Goal: Navigation & Orientation: Understand site structure

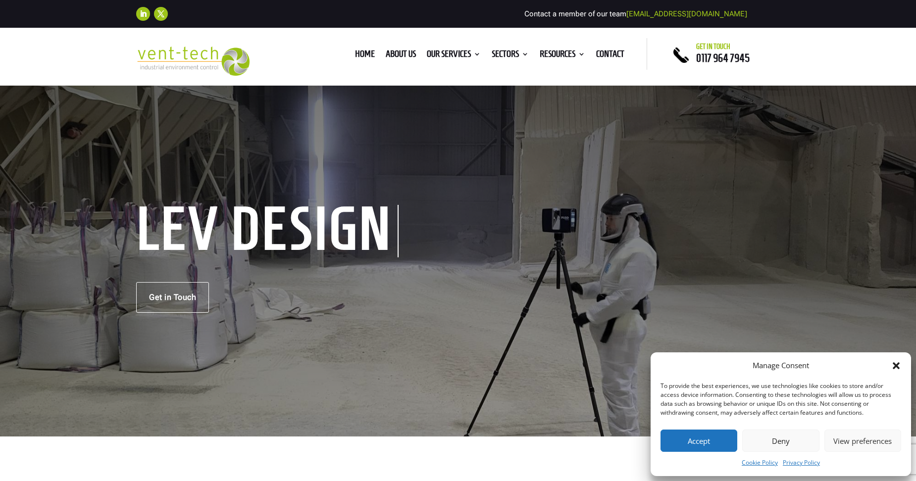
click at [899, 364] on icon "Close dialog" at bounding box center [896, 366] width 7 height 7
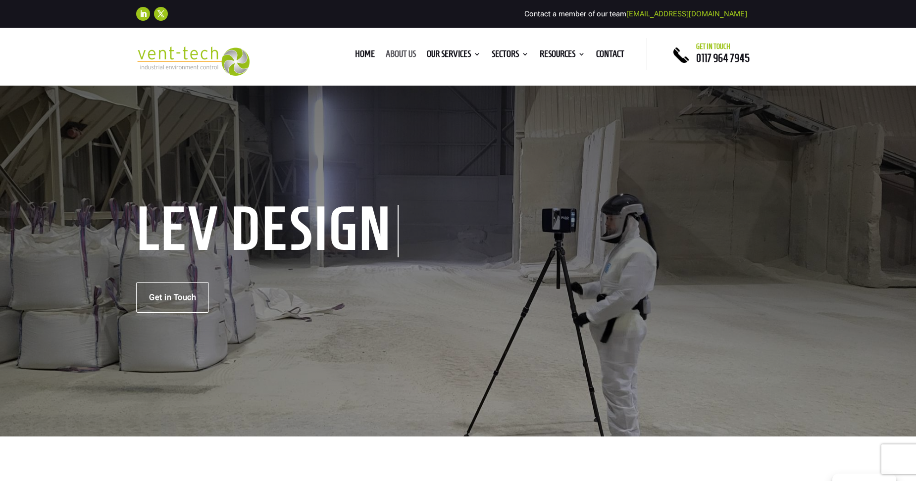
click at [405, 52] on link "About us" at bounding box center [401, 56] width 30 height 11
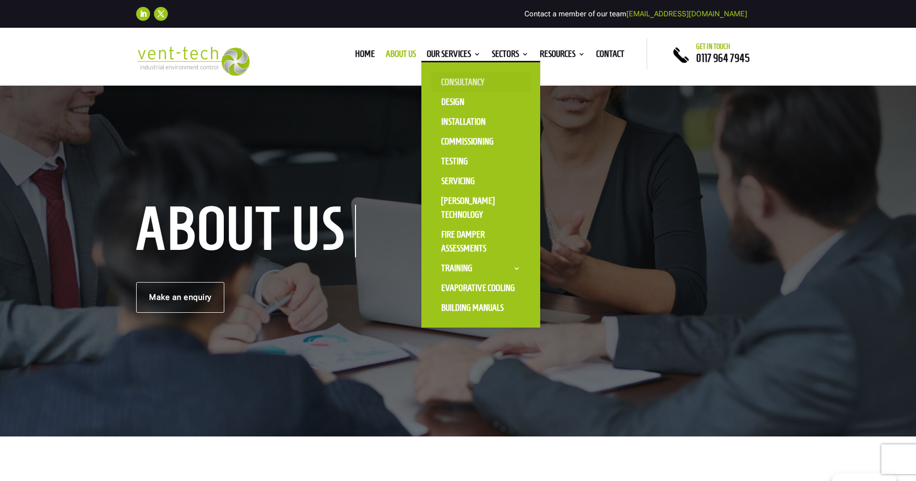
click at [454, 79] on link "Consultancy" at bounding box center [480, 82] width 99 height 20
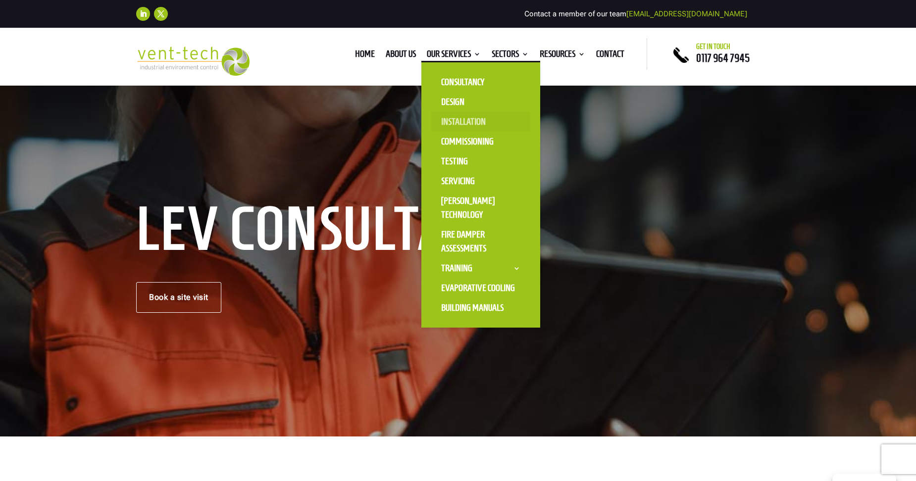
click at [457, 117] on link "Installation" at bounding box center [480, 122] width 99 height 20
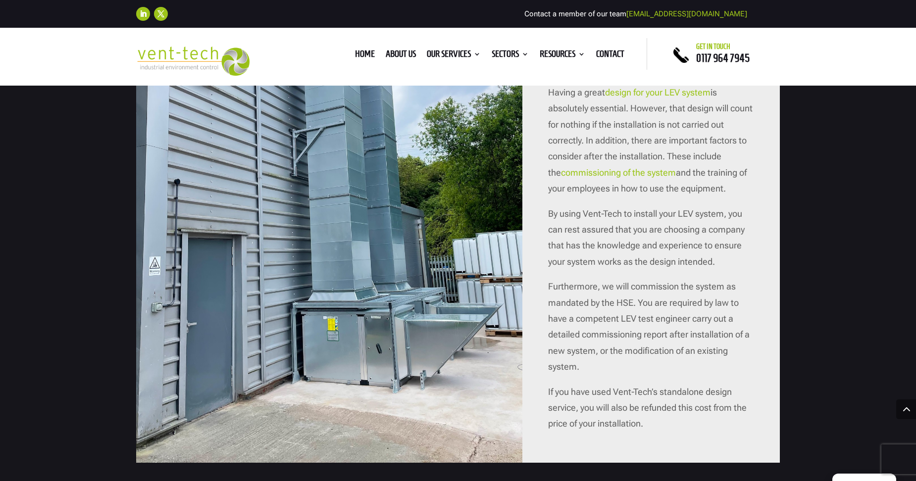
scroll to position [892, 0]
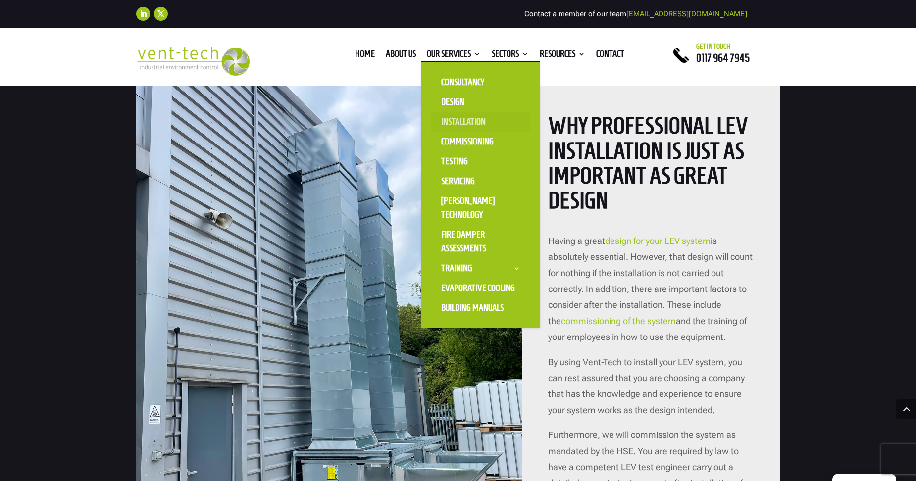
click at [440, 123] on link "Installation" at bounding box center [480, 122] width 99 height 20
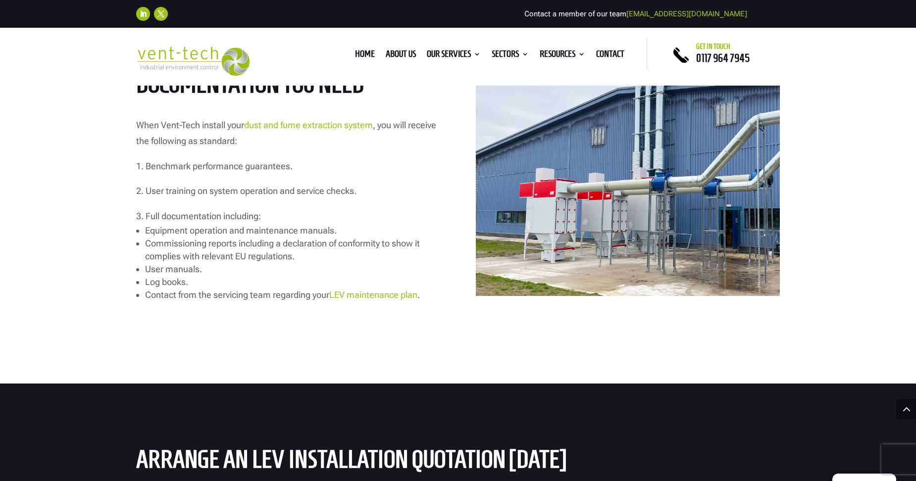
scroll to position [1634, 0]
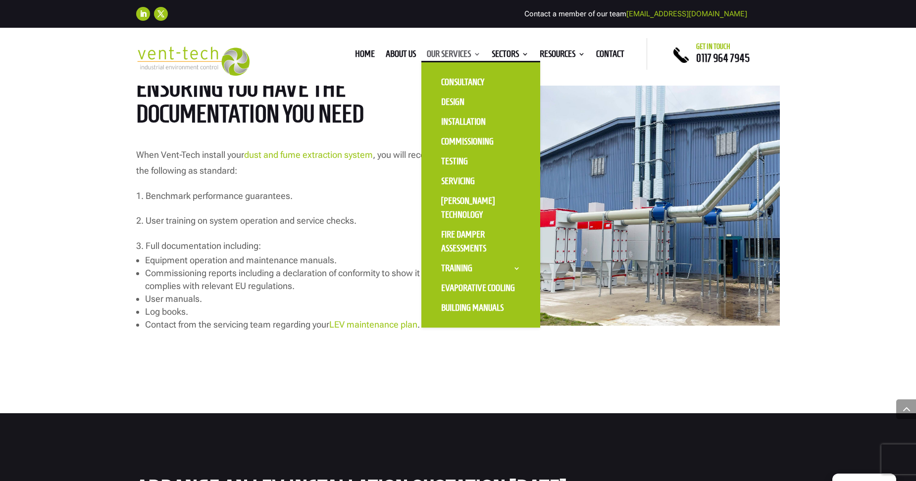
click at [432, 55] on link "Our Services" at bounding box center [454, 56] width 54 height 11
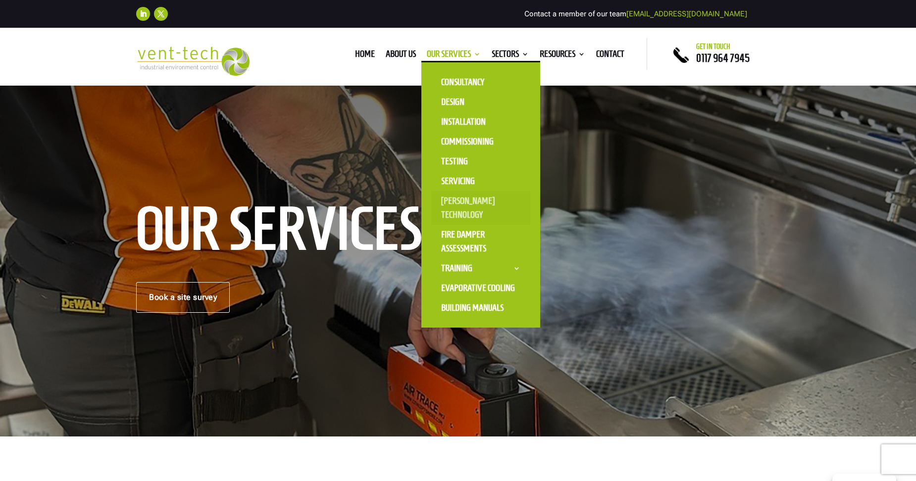
click at [463, 211] on link "[PERSON_NAME] Technology" at bounding box center [480, 208] width 99 height 34
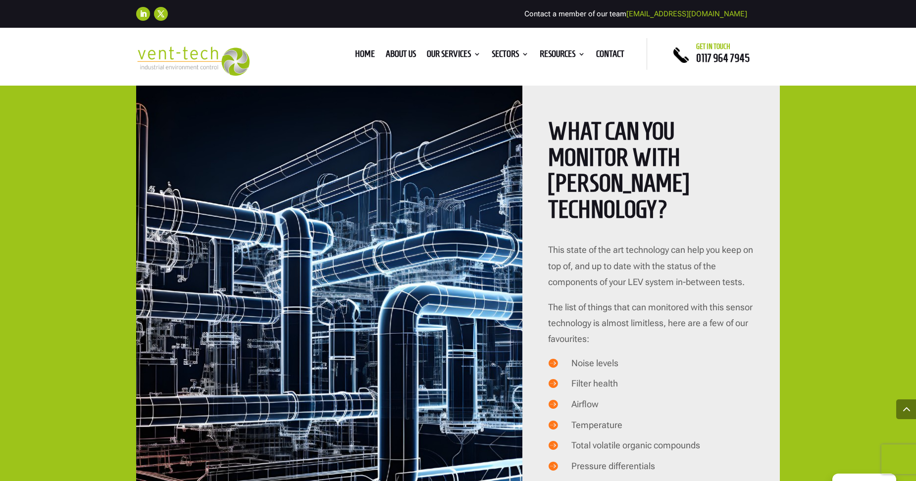
scroll to position [1932, 0]
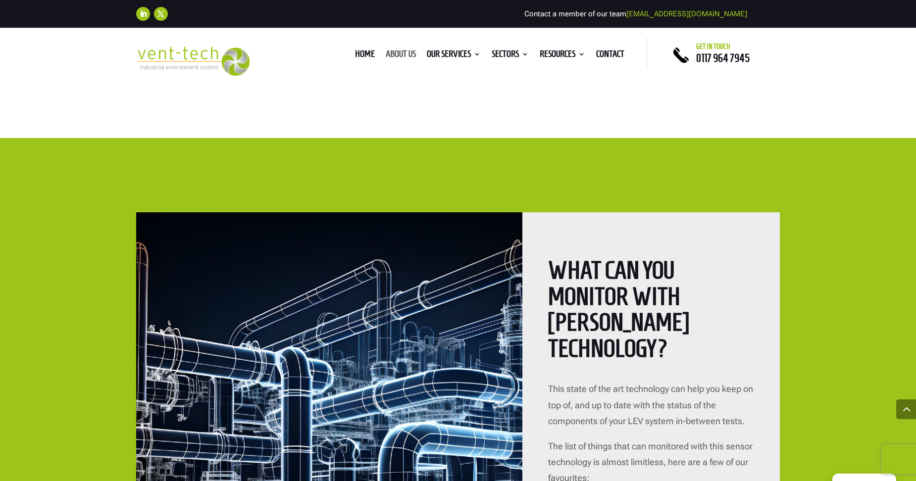
click at [398, 57] on link "About us" at bounding box center [401, 56] width 30 height 11
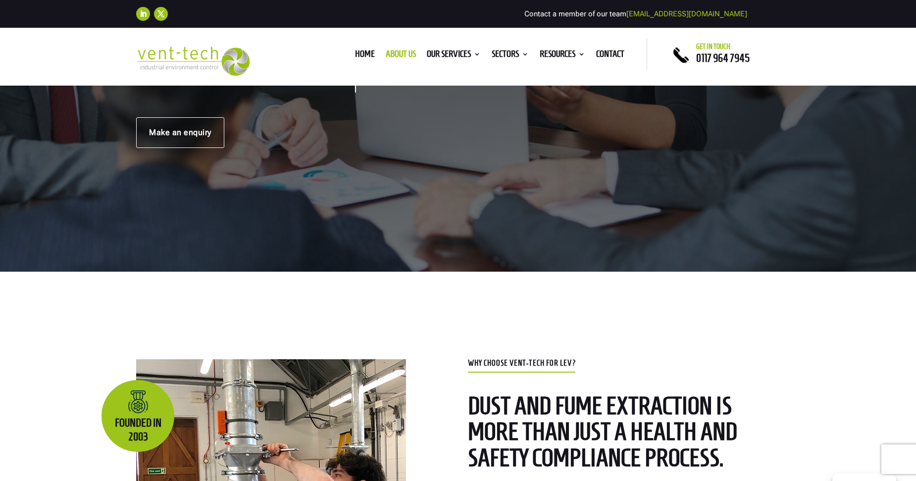
scroll to position [198, 0]
